Goal: Entertainment & Leisure: Browse casually

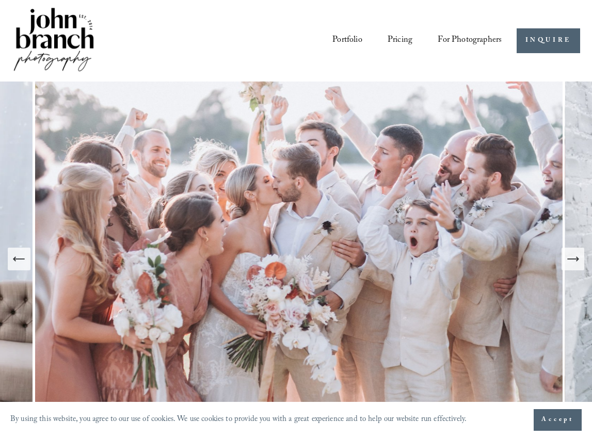
click at [575, 261] on icon "Next Slide" at bounding box center [573, 259] width 14 height 14
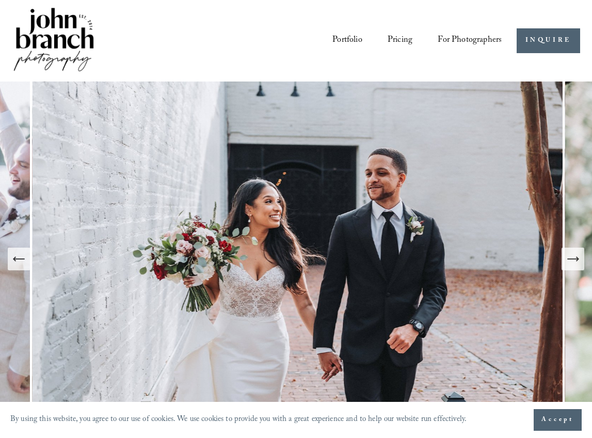
click at [575, 261] on icon "Next Slide" at bounding box center [573, 259] width 14 height 14
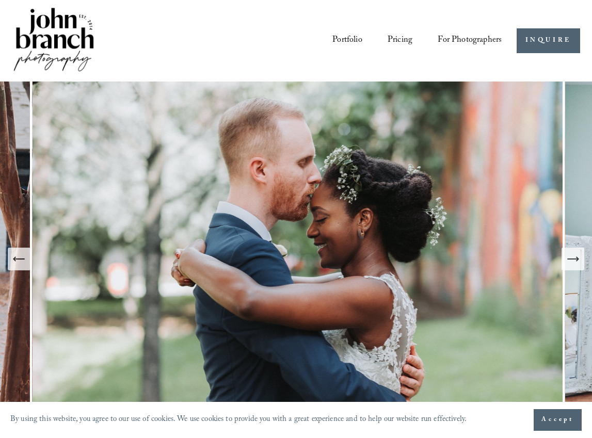
click at [575, 261] on icon "Next Slide" at bounding box center [573, 259] width 14 height 14
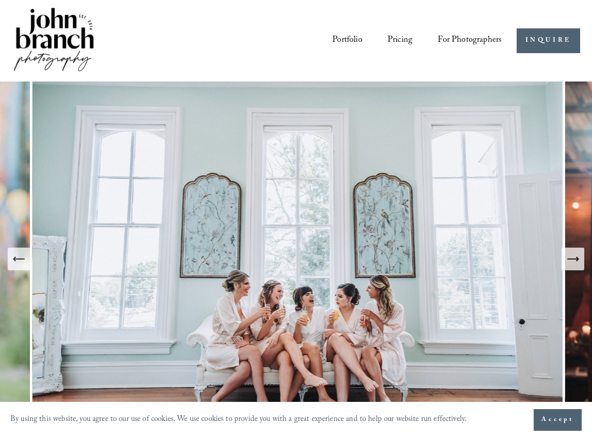
click at [575, 261] on icon "Next Slide" at bounding box center [573, 259] width 14 height 14
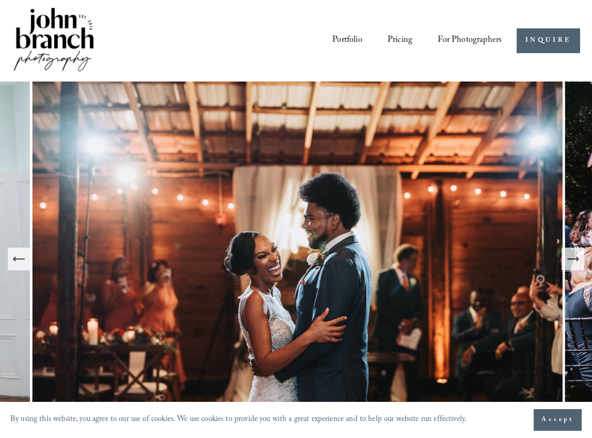
click at [575, 261] on icon "Next Slide" at bounding box center [573, 259] width 14 height 14
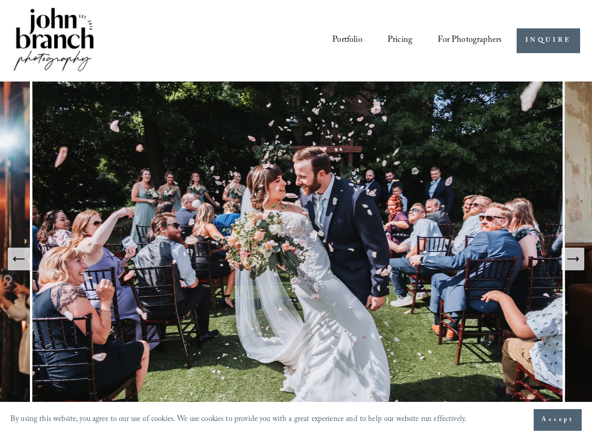
click at [575, 261] on icon "Next Slide" at bounding box center [573, 259] width 14 height 14
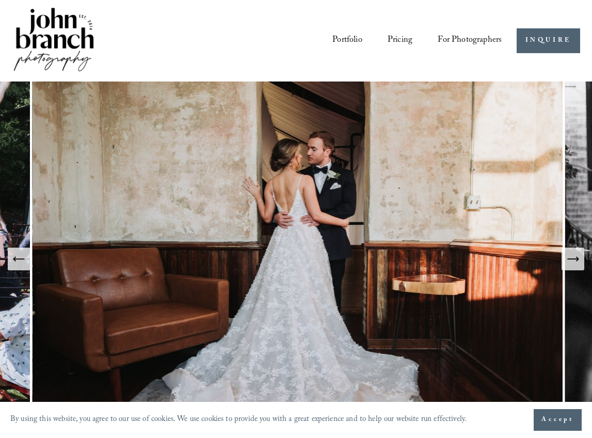
click at [575, 261] on icon "Next Slide" at bounding box center [573, 259] width 14 height 14
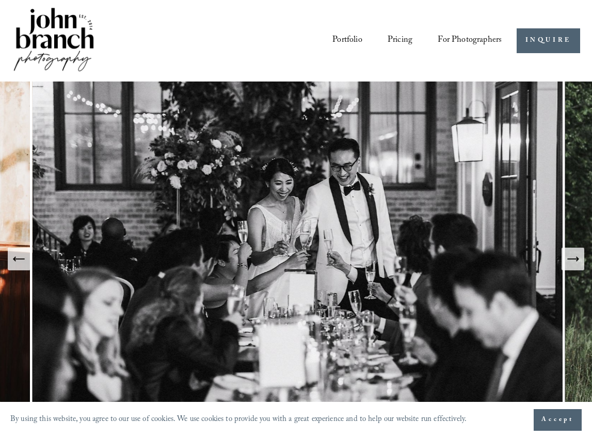
click at [575, 261] on icon "Next Slide" at bounding box center [573, 259] width 14 height 14
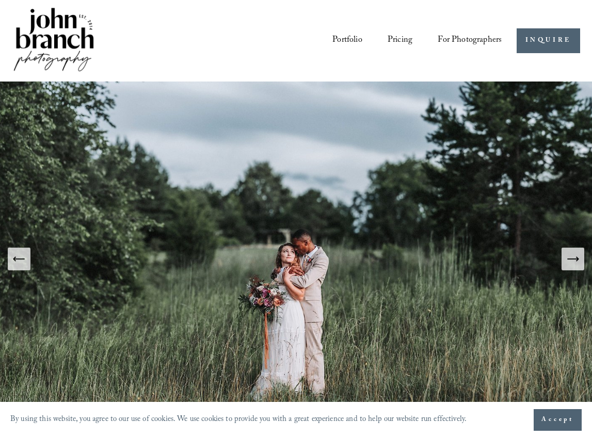
click at [575, 261] on icon "Next Slide" at bounding box center [573, 259] width 14 height 14
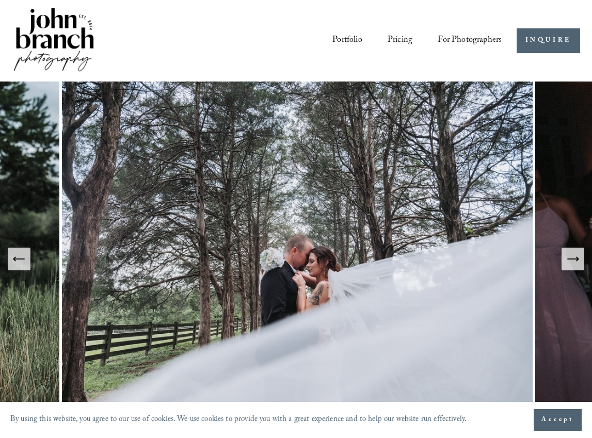
click at [575, 261] on icon "Next Slide" at bounding box center [573, 259] width 14 height 14
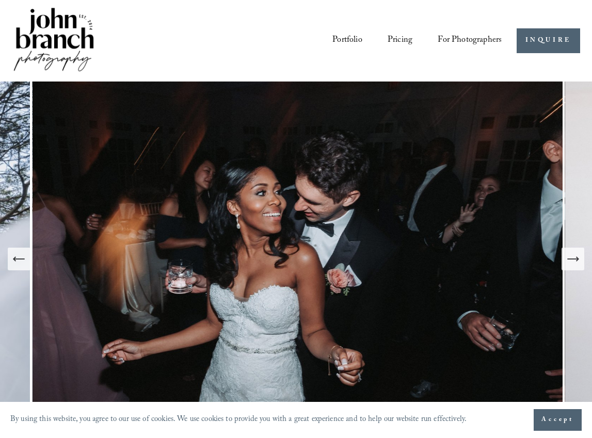
click at [575, 261] on icon "Next Slide" at bounding box center [573, 259] width 14 height 14
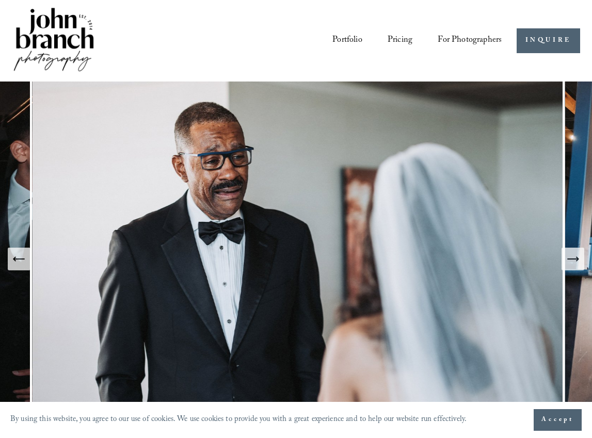
click at [575, 261] on icon "Next Slide" at bounding box center [573, 259] width 14 height 14
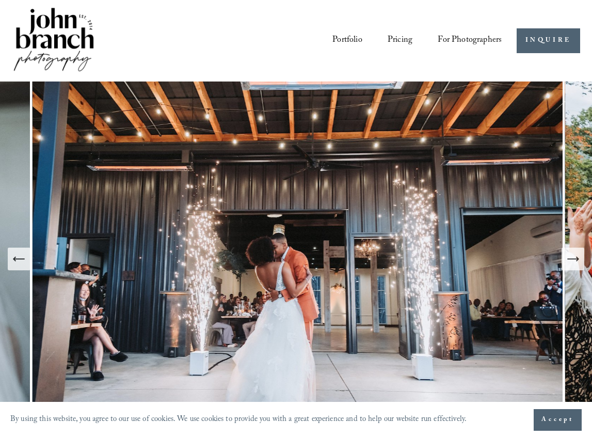
click at [575, 261] on icon "Next Slide" at bounding box center [573, 259] width 14 height 14
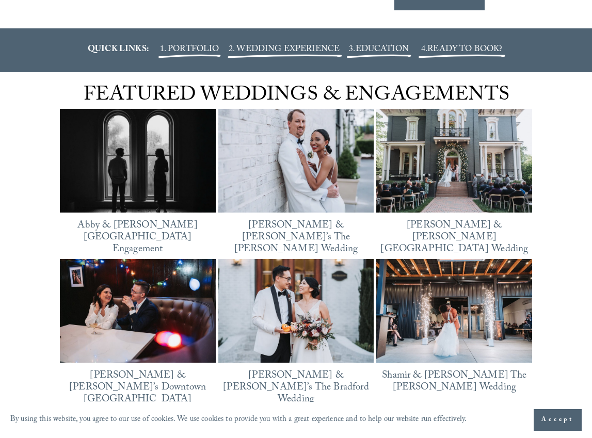
scroll to position [1206, 0]
